Goal: Check status: Check status

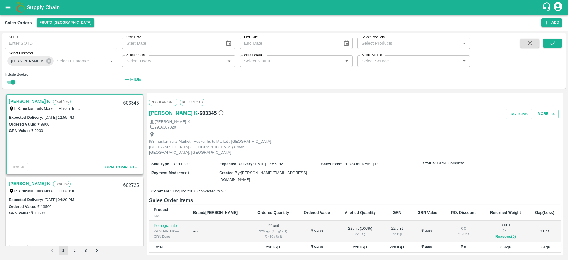
scroll to position [2, 0]
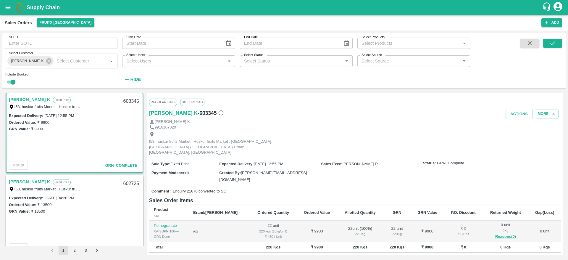
click at [46, 62] on icon at bounding box center [48, 60] width 5 height 5
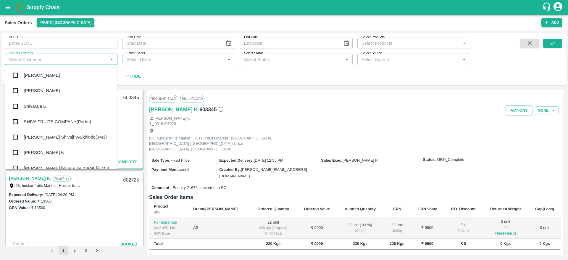
click at [56, 62] on input "Select Customer" at bounding box center [56, 59] width 99 height 8
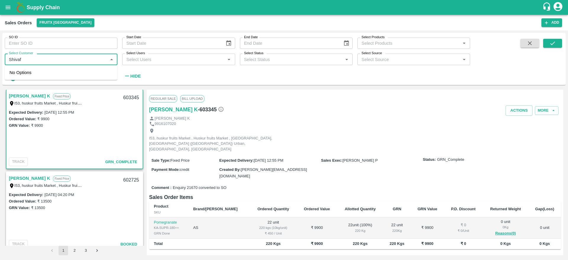
type input "[DEMOGRAPHIC_DATA]"
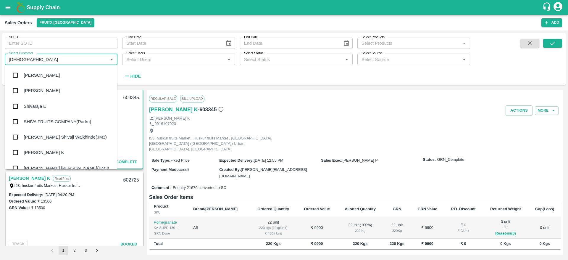
checkbox input "false"
type input "[DEMOGRAPHIC_DATA]"
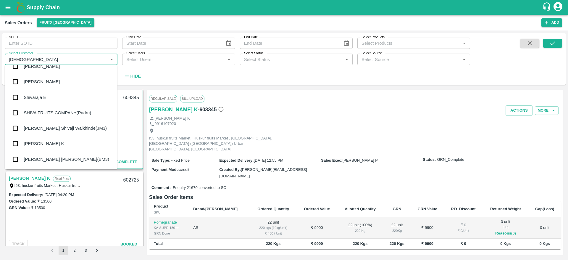
scroll to position [0, 0]
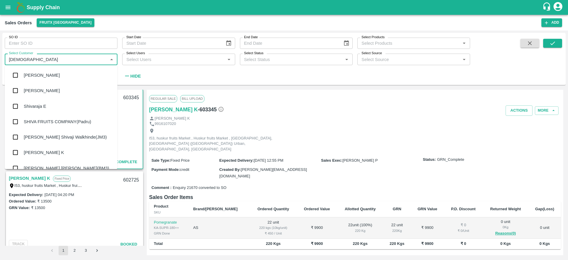
click at [48, 79] on div "[PERSON_NAME]" at bounding box center [61, 74] width 113 height 15
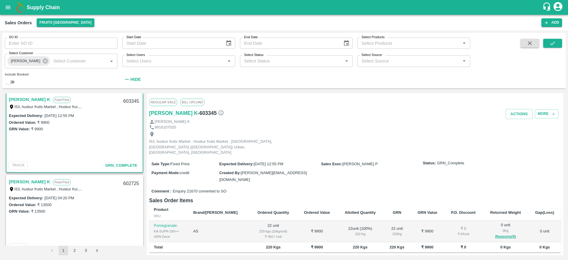
click at [13, 82] on input "checkbox" at bounding box center [8, 81] width 21 height 7
checkbox input "true"
click at [546, 47] on button "submit" at bounding box center [552, 43] width 19 height 9
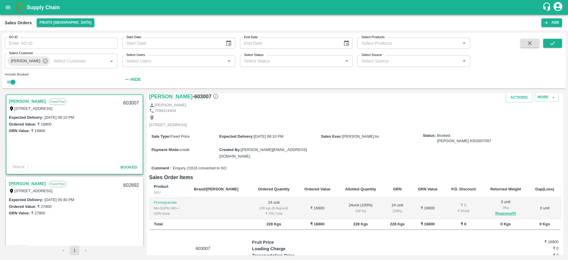
scroll to position [11, 0]
click at [130, 104] on div "603007" at bounding box center [131, 103] width 23 height 14
copy div "603007"
